Goal: Task Accomplishment & Management: Manage account settings

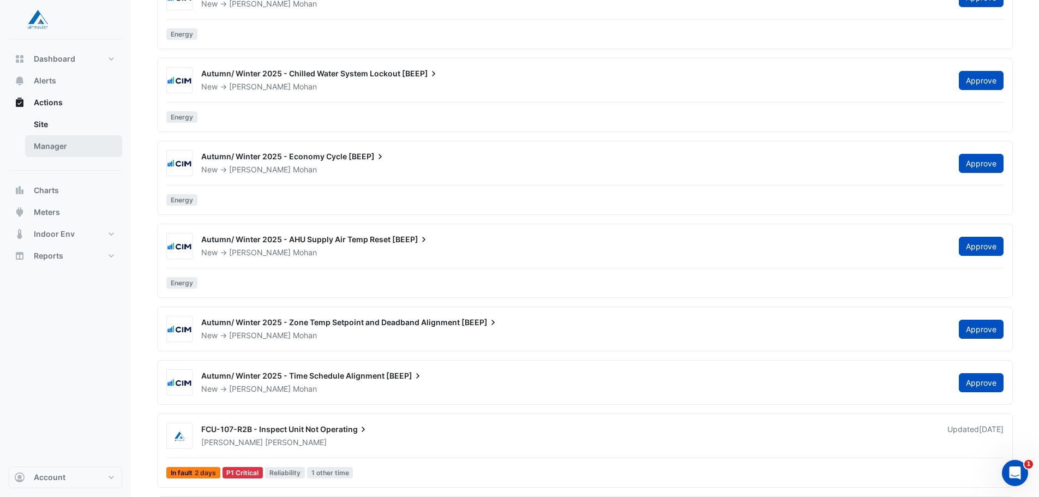
click at [53, 147] on link "Manager" at bounding box center [73, 146] width 97 height 22
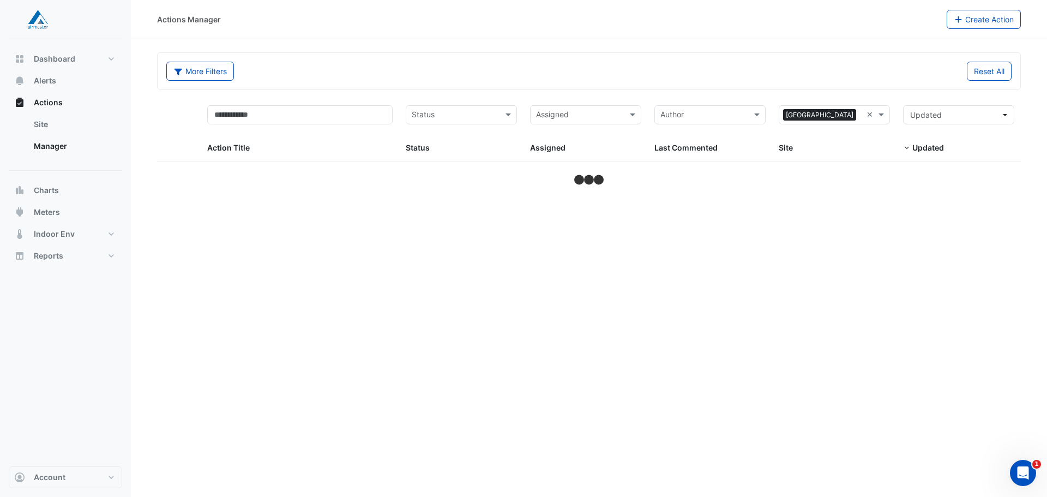
select select "**"
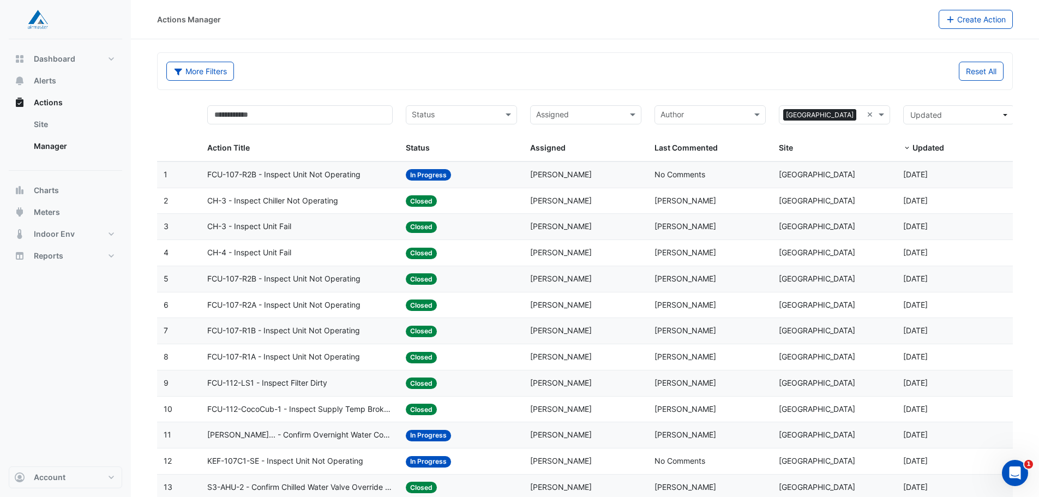
click at [728, 176] on div "Last Commented: No Comments" at bounding box center [710, 175] width 111 height 13
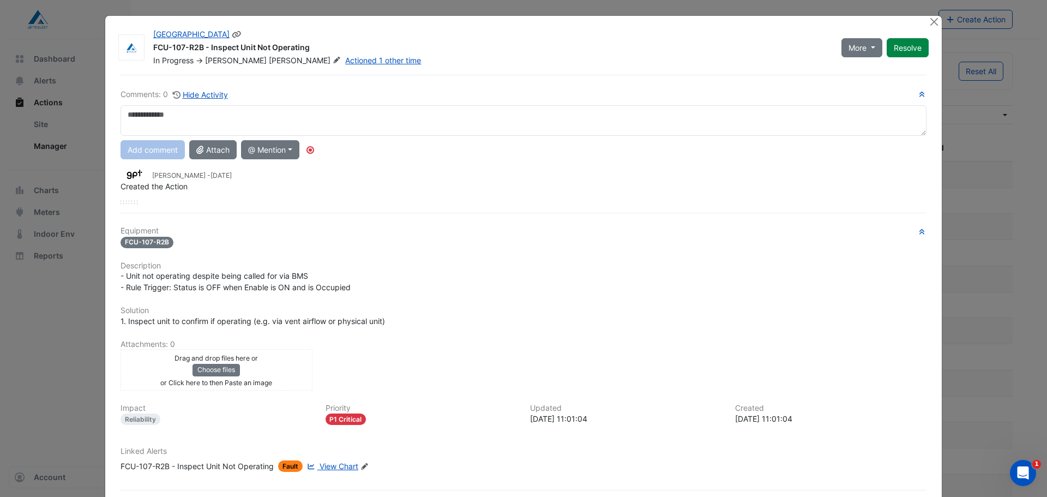
click at [333, 61] on icon at bounding box center [337, 60] width 8 height 7
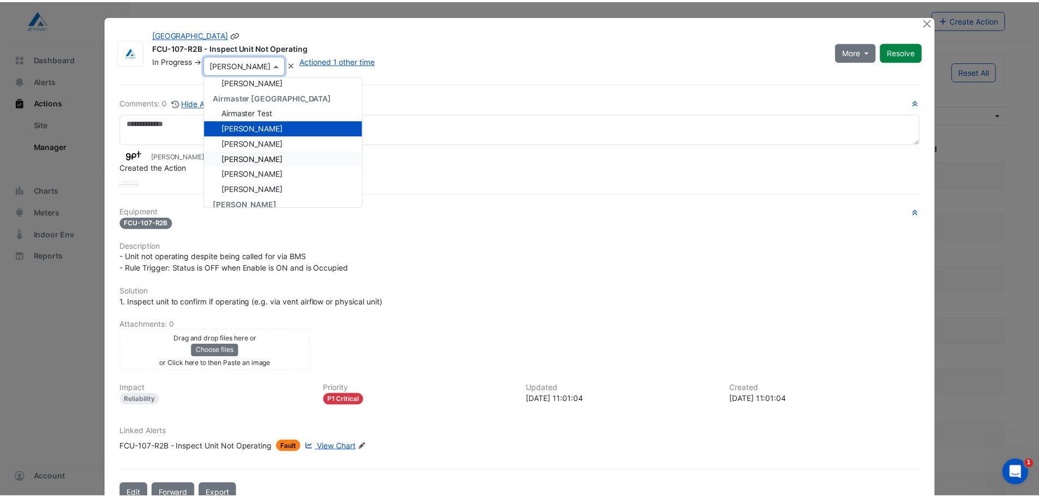
scroll to position [55, 0]
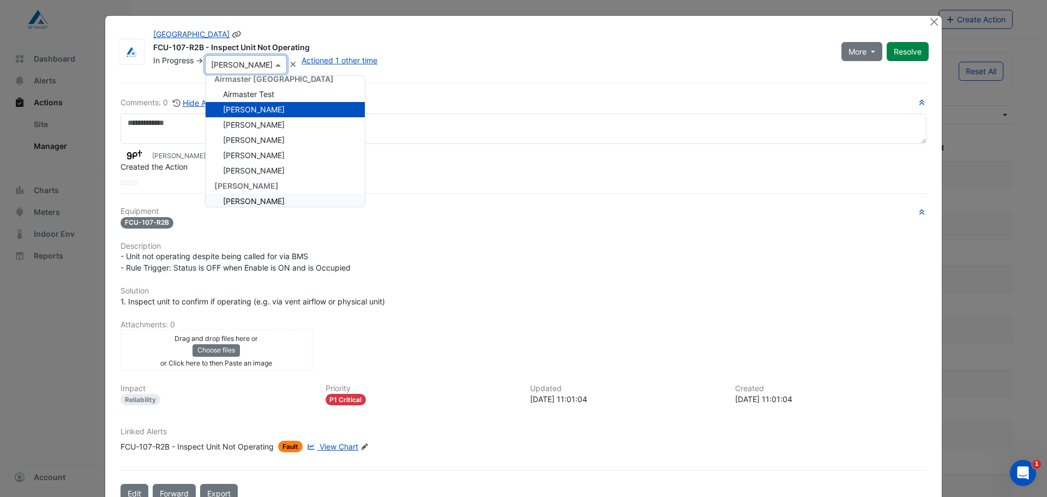
click at [245, 197] on span "[PERSON_NAME]" at bounding box center [254, 200] width 62 height 9
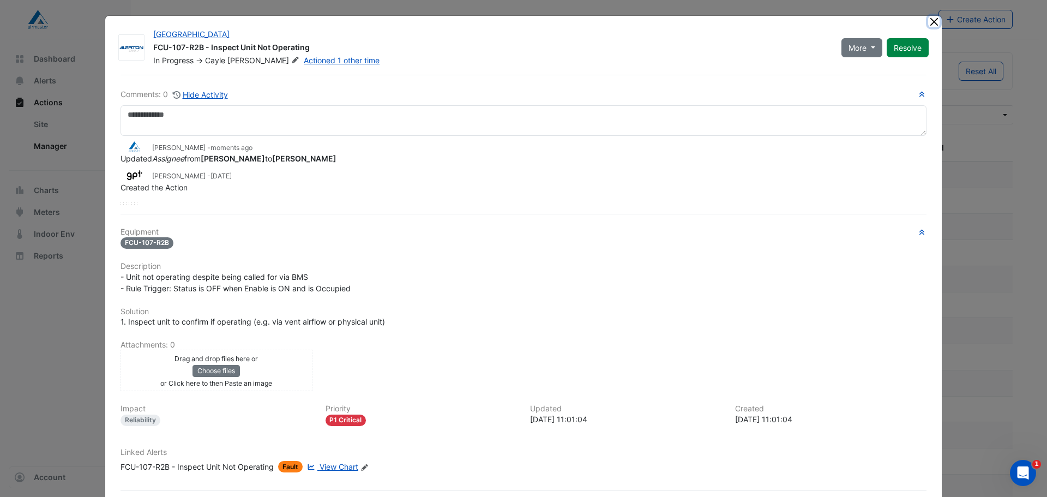
click at [930, 22] on button "Close" at bounding box center [933, 21] width 11 height 11
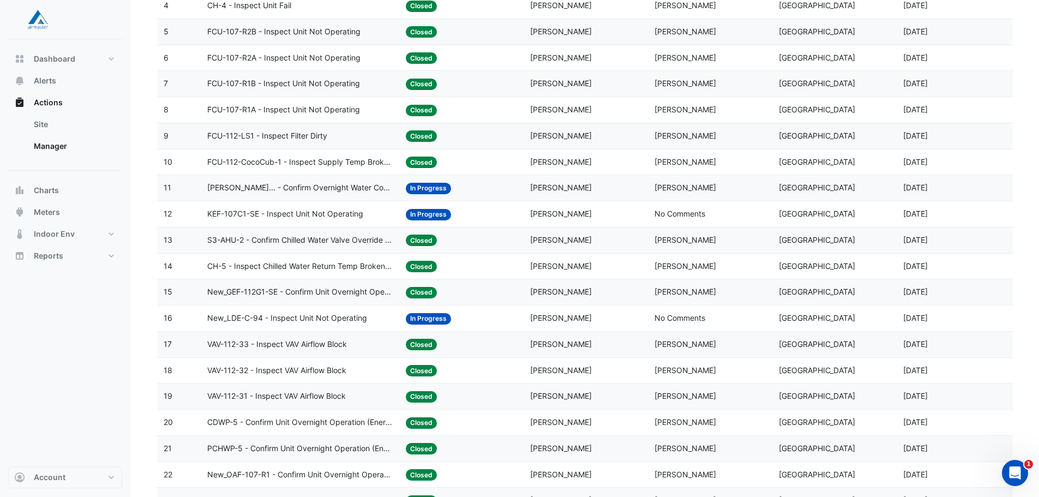
scroll to position [273, 0]
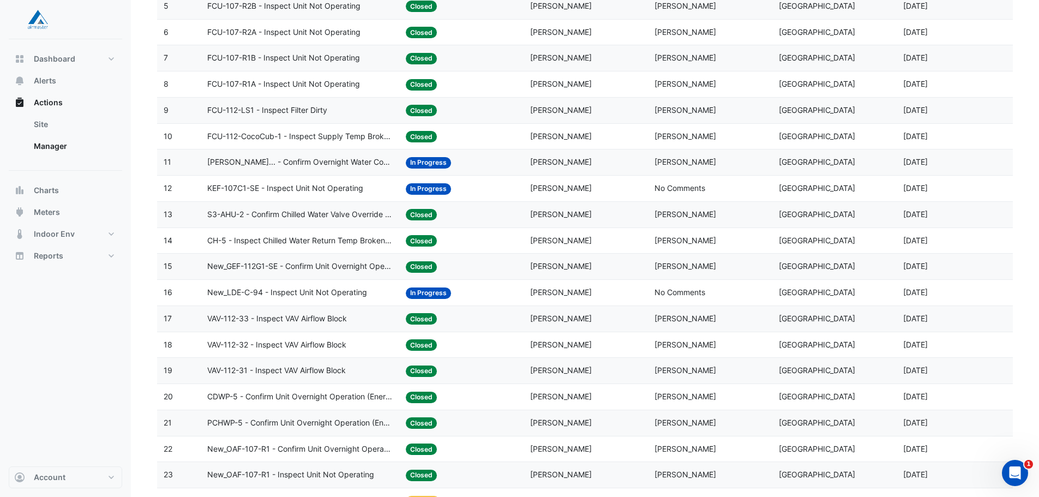
click at [287, 290] on span "New_LDE-C-94 - Inspect Unit Not Operating" at bounding box center [287, 292] width 160 height 13
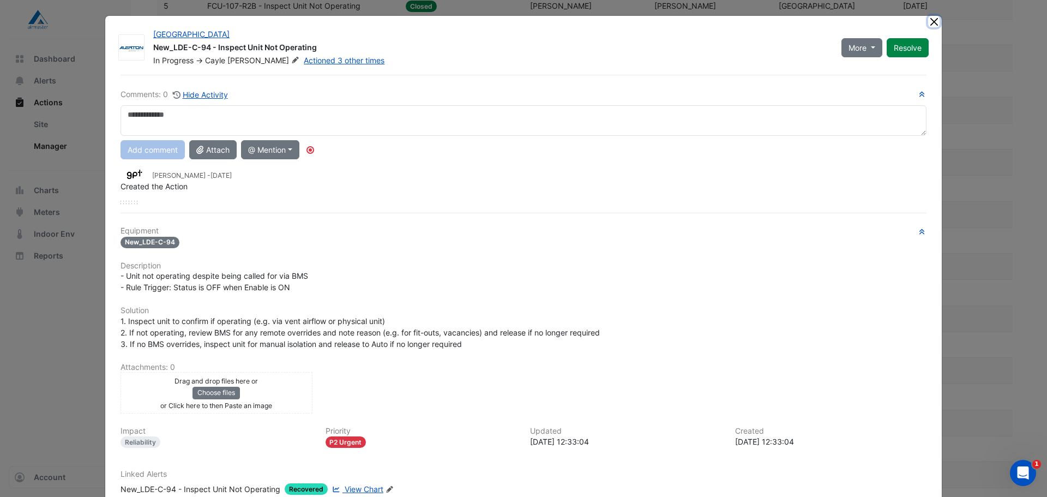
click at [933, 22] on button "Close" at bounding box center [933, 21] width 11 height 11
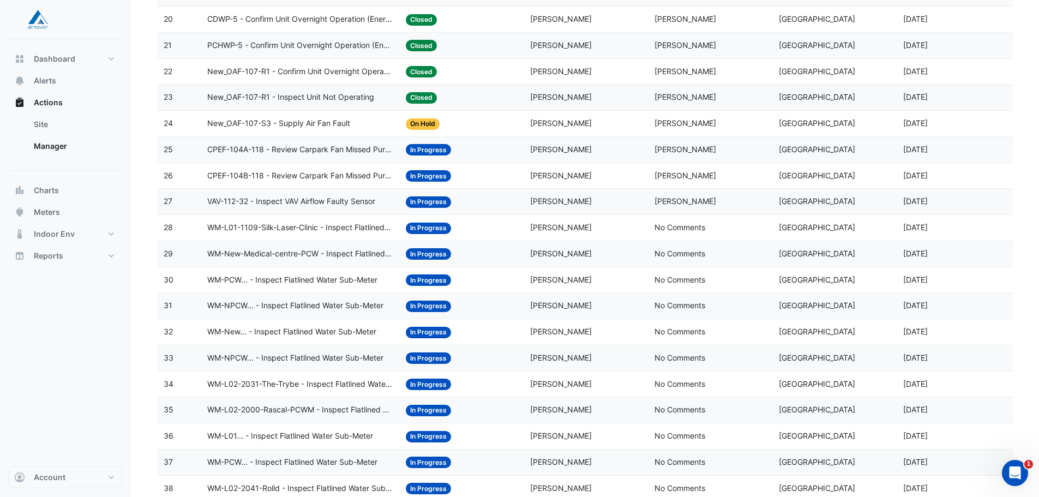
scroll to position [655, 0]
